Goal: Task Accomplishment & Management: Use online tool/utility

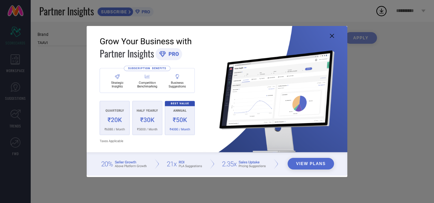
type input "All"
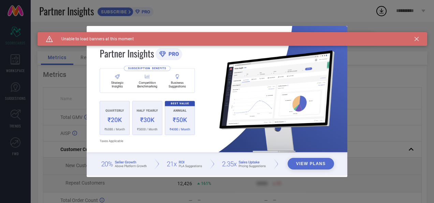
click at [418, 39] on icon at bounding box center [417, 39] width 4 height 4
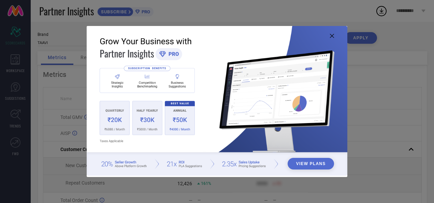
click at [330, 36] on icon at bounding box center [332, 36] width 4 height 4
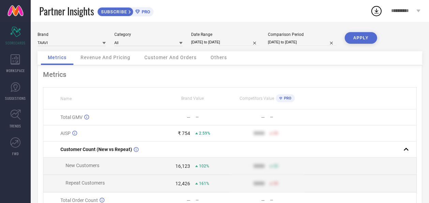
click at [349, 37] on button "APPLY" at bounding box center [361, 38] width 32 height 12
